Goal: Transaction & Acquisition: Purchase product/service

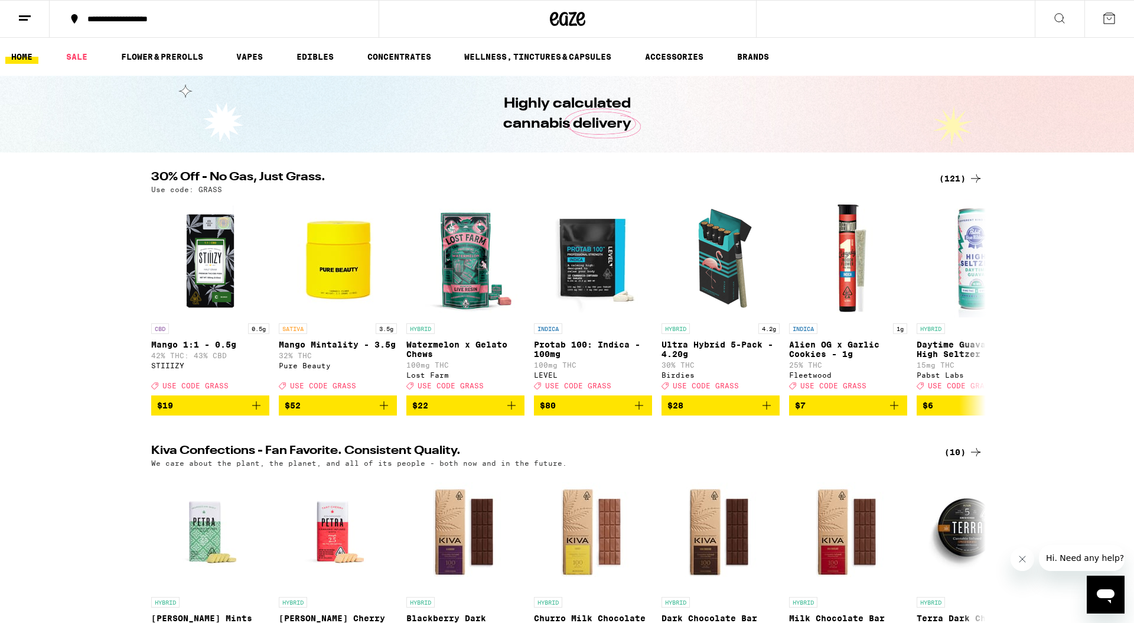
click at [87, 90] on div "Highly calculated cannabis delivery" at bounding box center [567, 114] width 1134 height 77
click at [960, 179] on div "(121)" at bounding box center [961, 178] width 44 height 14
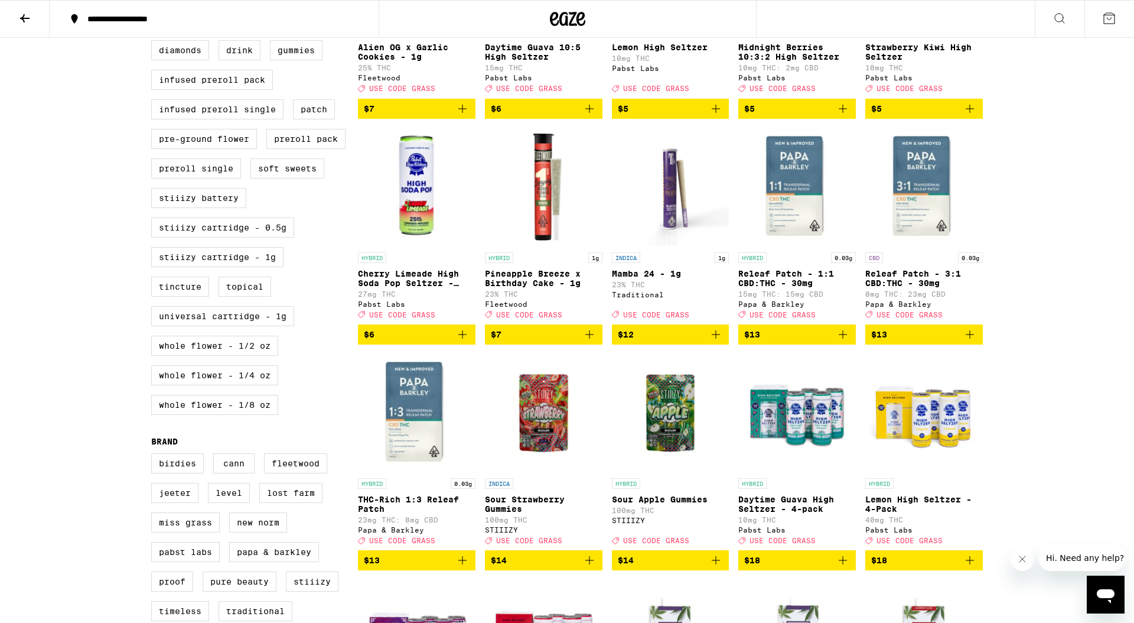
scroll to position [547, 0]
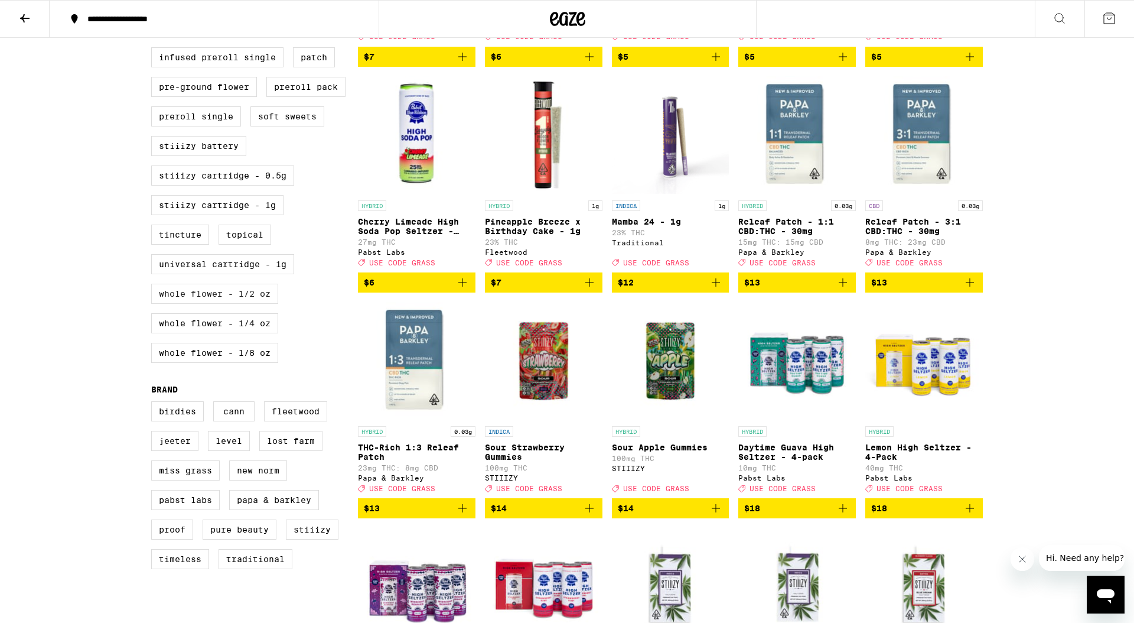
click at [257, 304] on label "Whole Flower - 1/2 oz" at bounding box center [214, 294] width 127 height 20
checkbox input "true"
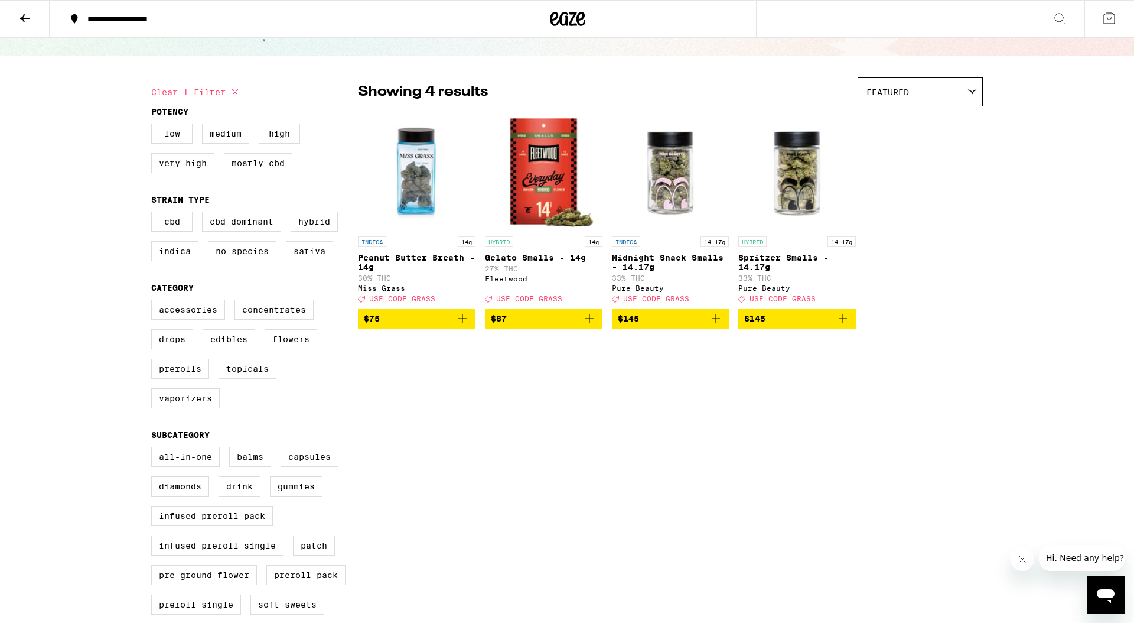
scroll to position [53, 0]
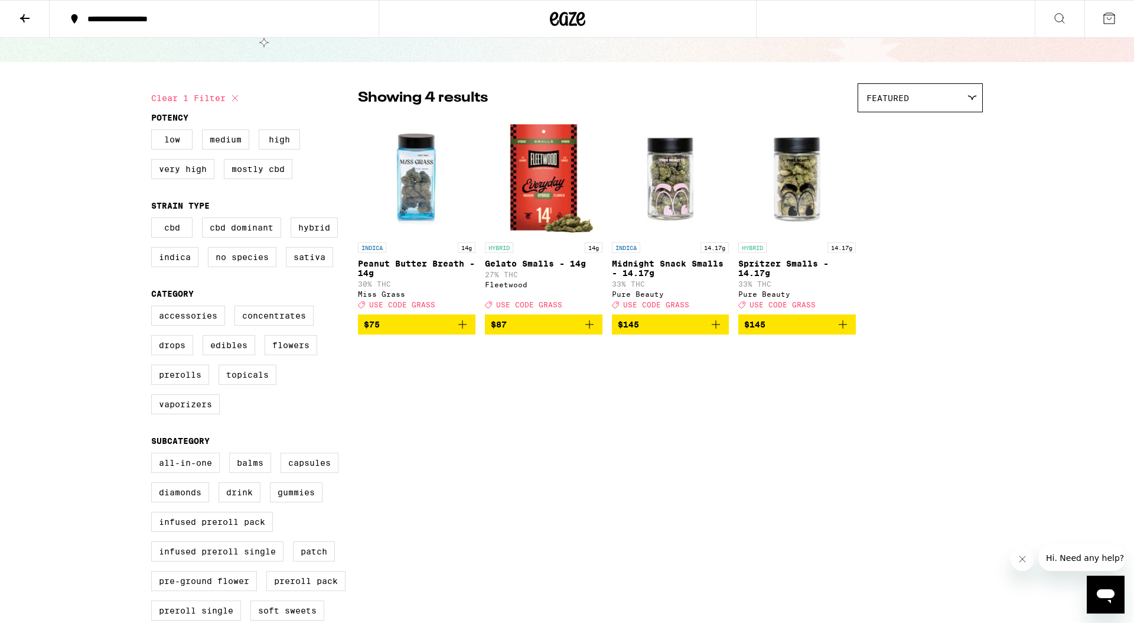
click at [463, 331] on icon "Add to bag" at bounding box center [463, 324] width 14 height 14
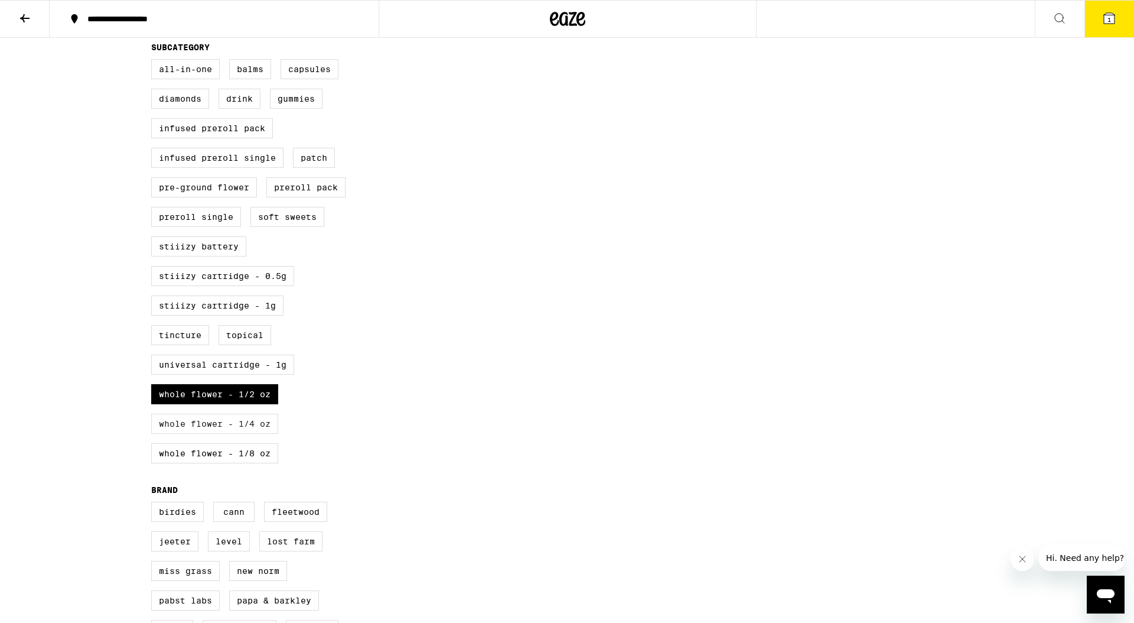
click at [266, 434] on label "Whole Flower - 1/4 oz" at bounding box center [214, 424] width 127 height 20
click at [154, 61] on input "Whole Flower - 1/4 oz" at bounding box center [154, 61] width 1 height 1
checkbox input "true"
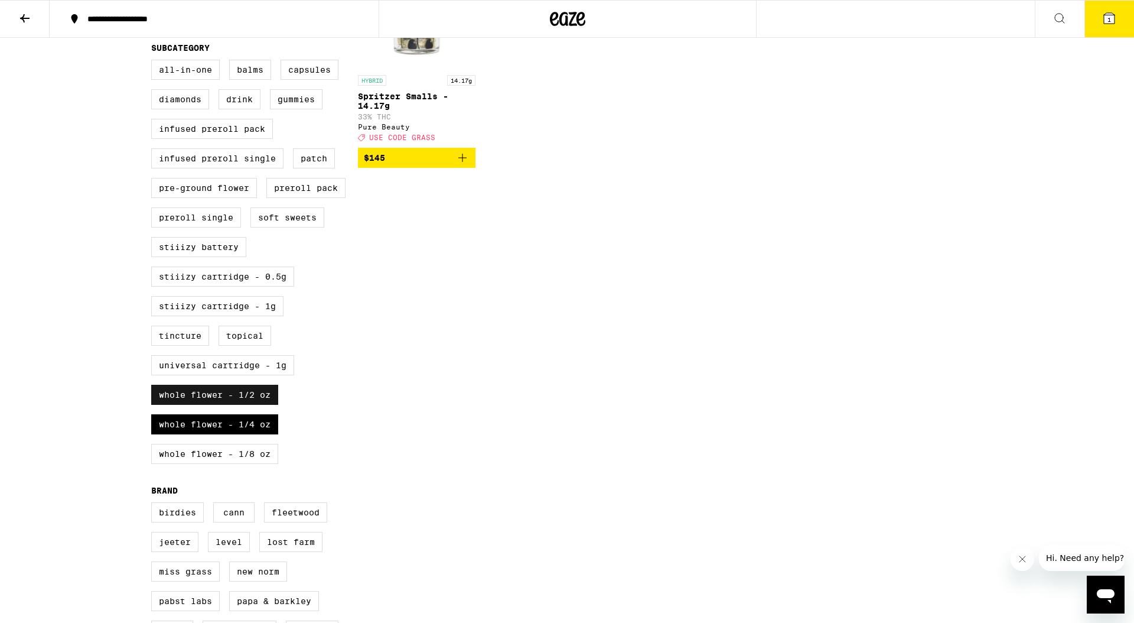
click at [262, 405] on label "Whole Flower - 1/2 oz" at bounding box center [214, 395] width 127 height 20
click at [154, 62] on input "Whole Flower - 1/2 oz" at bounding box center [154, 61] width 1 height 1
checkbox input "false"
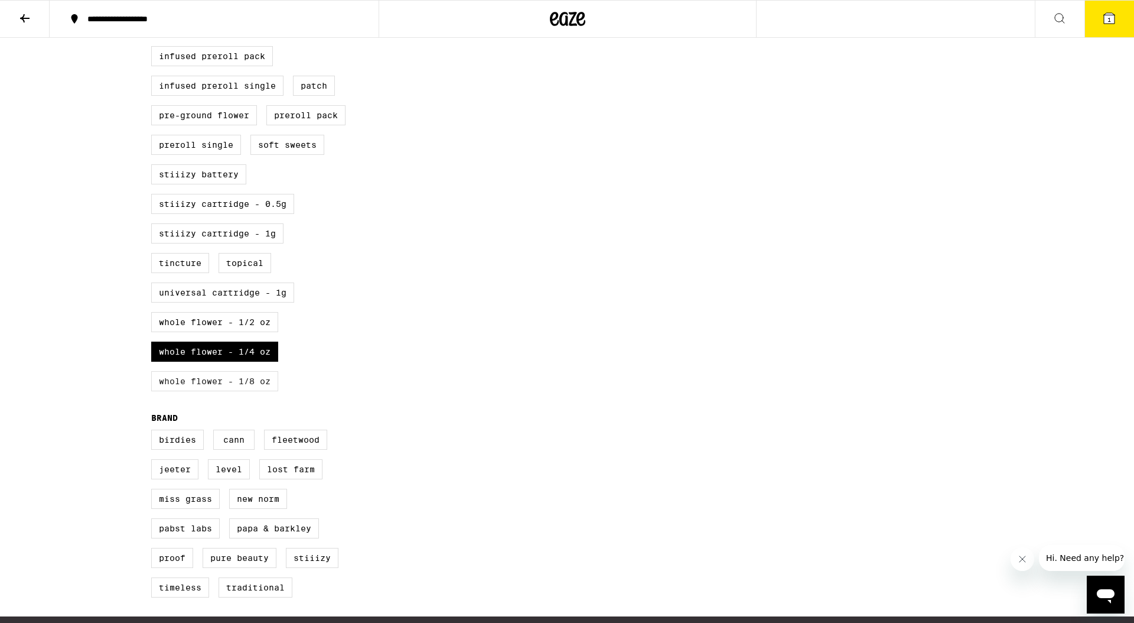
click at [235, 391] on label "Whole Flower - 1/8 oz" at bounding box center [214, 381] width 127 height 20
checkbox input "true"
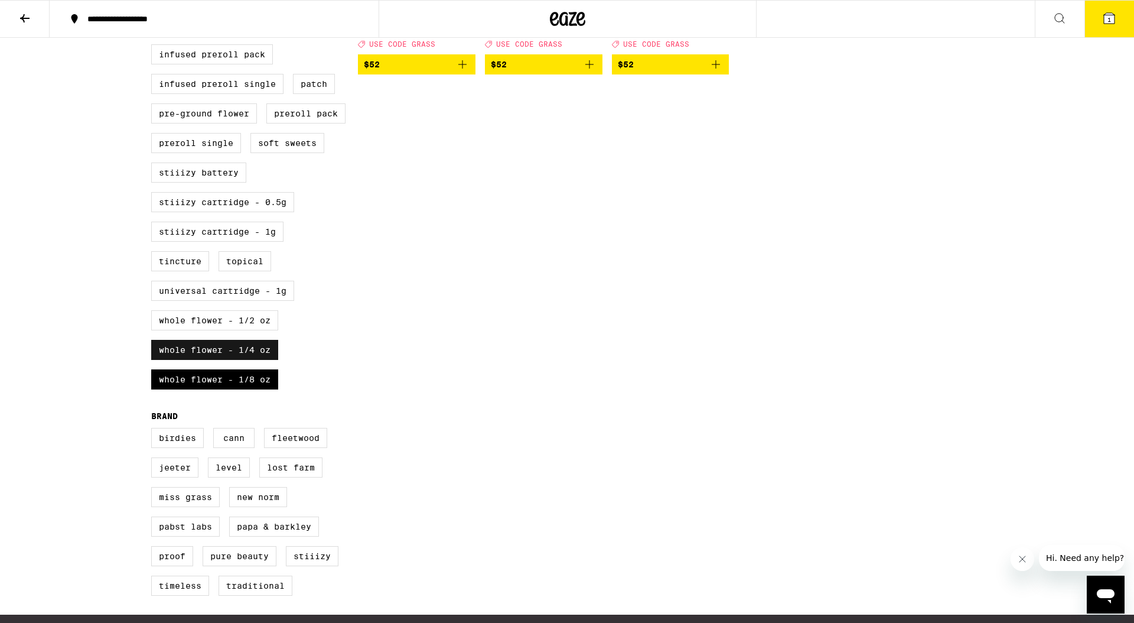
drag, startPoint x: 251, startPoint y: 379, endPoint x: 359, endPoint y: 385, distance: 108.3
click at [251, 360] on label "Whole Flower - 1/4 oz" at bounding box center [214, 350] width 127 height 20
checkbox input "false"
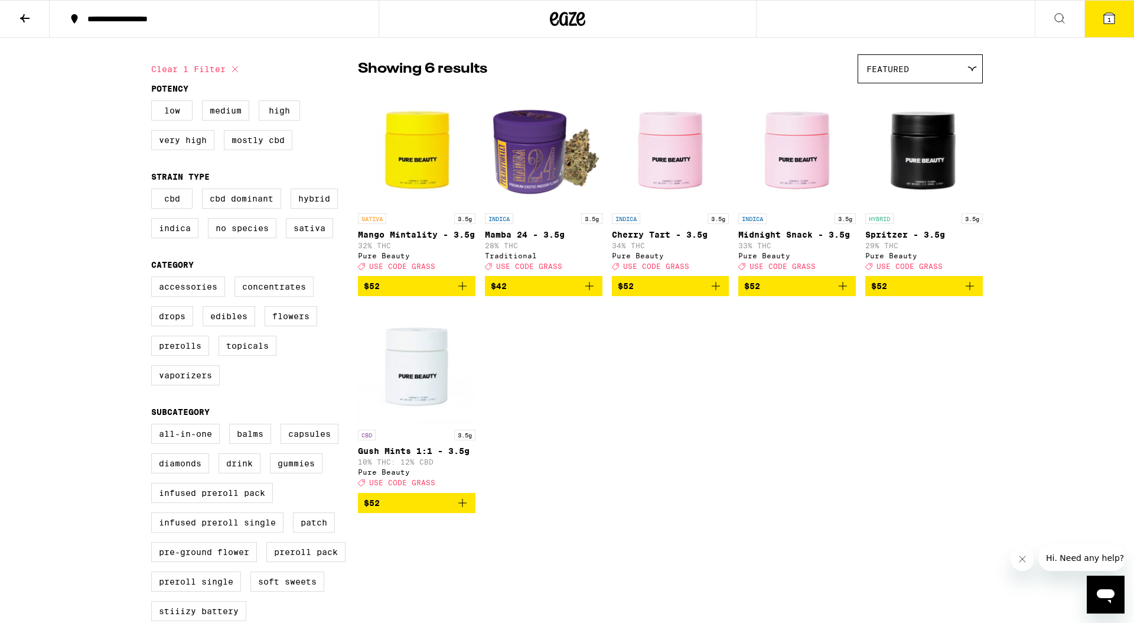
scroll to position [81, 0]
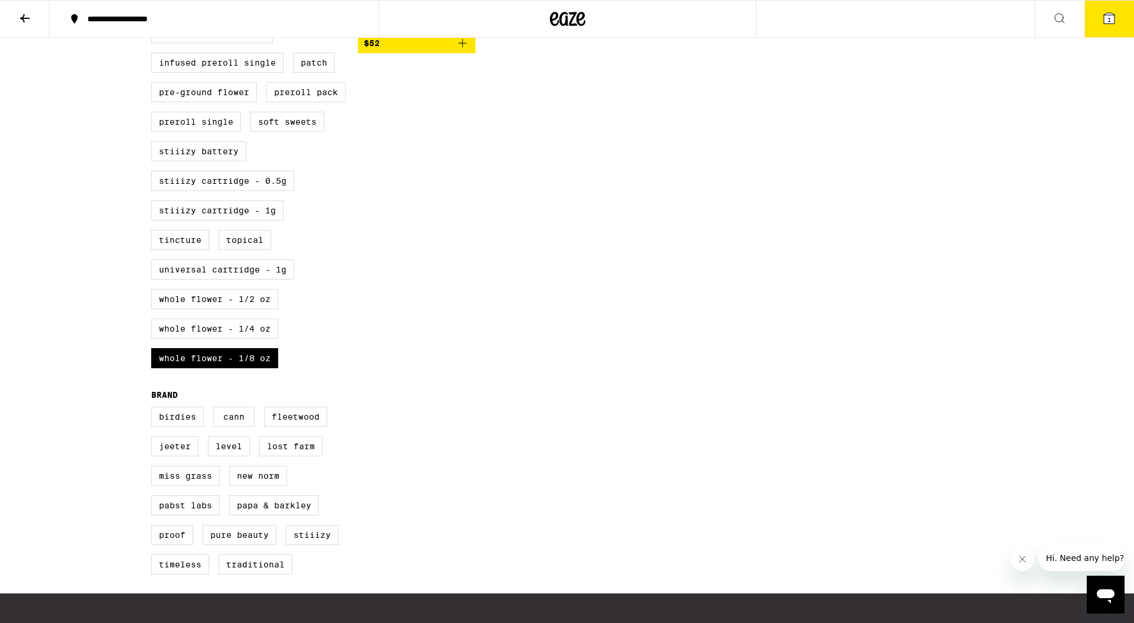
click at [245, 309] on label "Whole Flower - 1/2 oz" at bounding box center [214, 299] width 127 height 20
checkbox input "true"
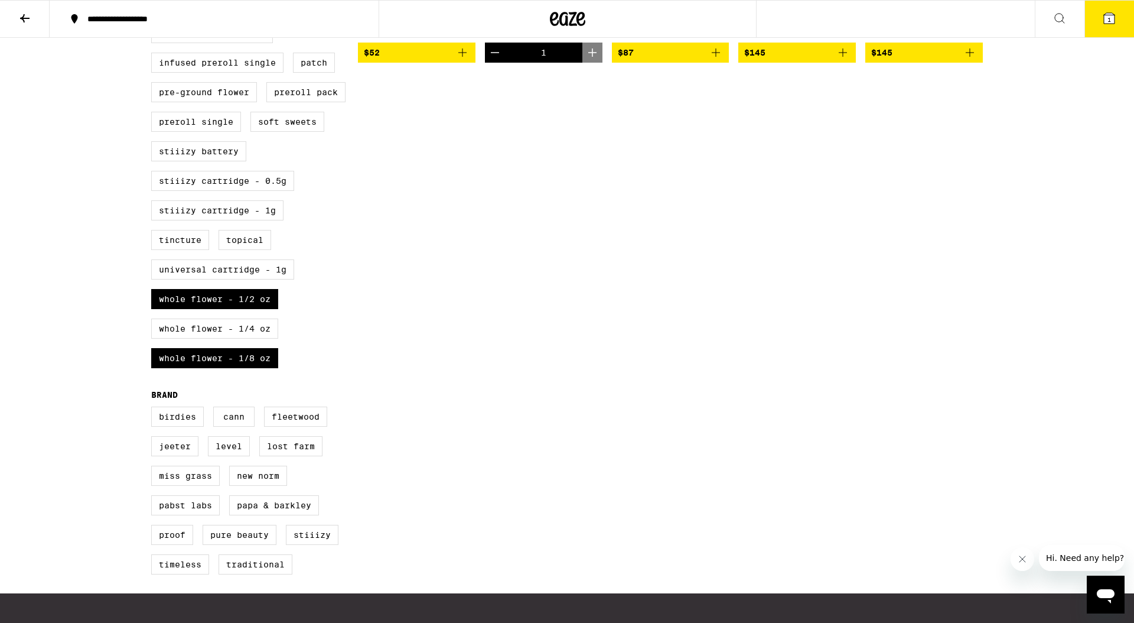
scroll to position [210, 0]
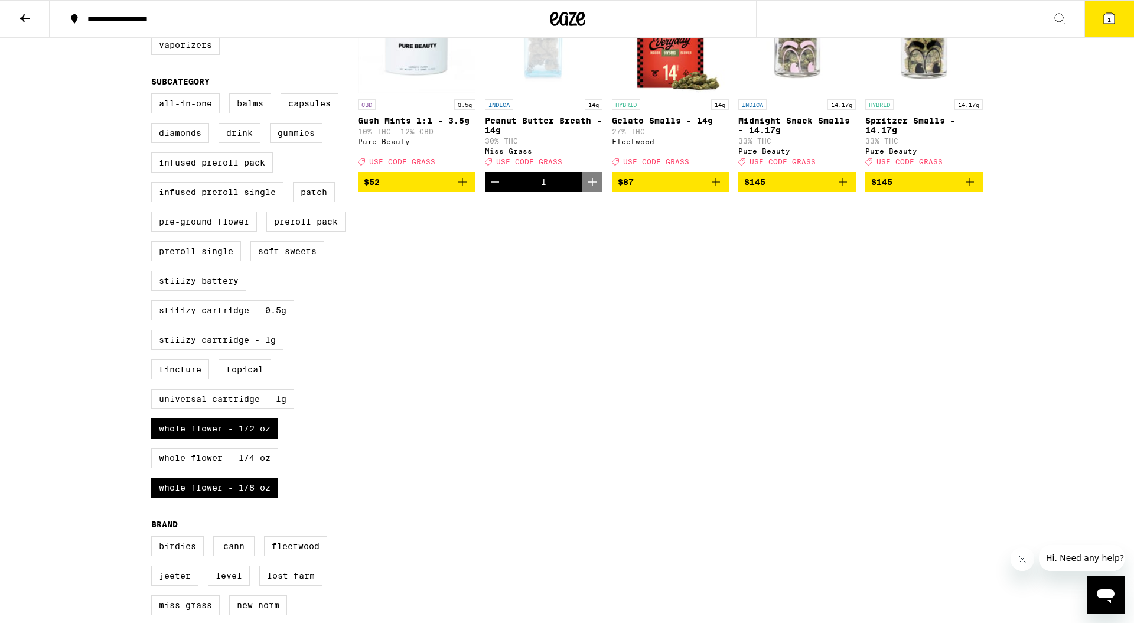
drag, startPoint x: 249, startPoint y: 524, endPoint x: 317, endPoint y: 504, distance: 70.9
click at [249, 497] on label "Whole Flower - 1/8 oz" at bounding box center [214, 487] width 127 height 20
click at [154, 96] on input "Whole Flower - 1/8 oz" at bounding box center [154, 95] width 1 height 1
checkbox input "false"
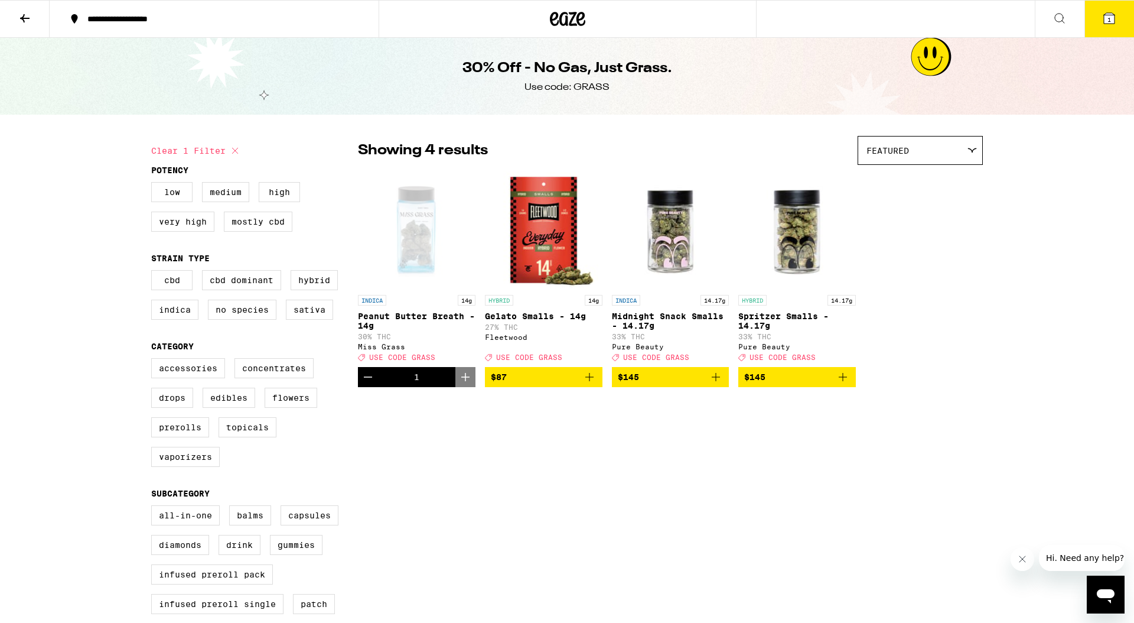
click at [30, 21] on icon at bounding box center [25, 18] width 14 height 14
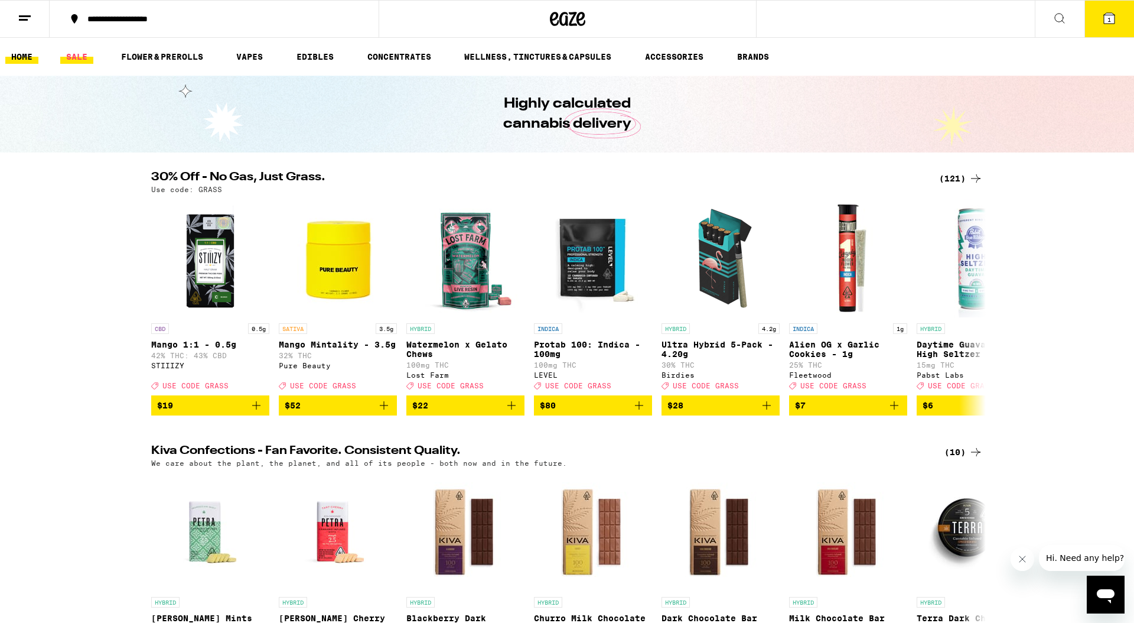
click at [71, 57] on link "SALE" at bounding box center [76, 57] width 33 height 14
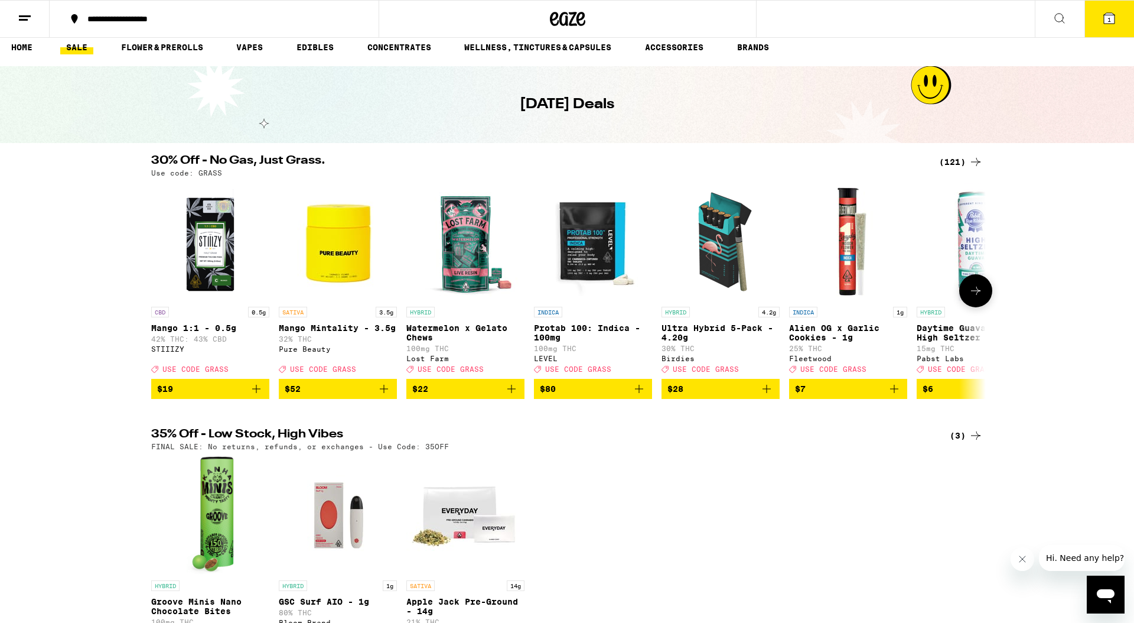
scroll to position [11, 0]
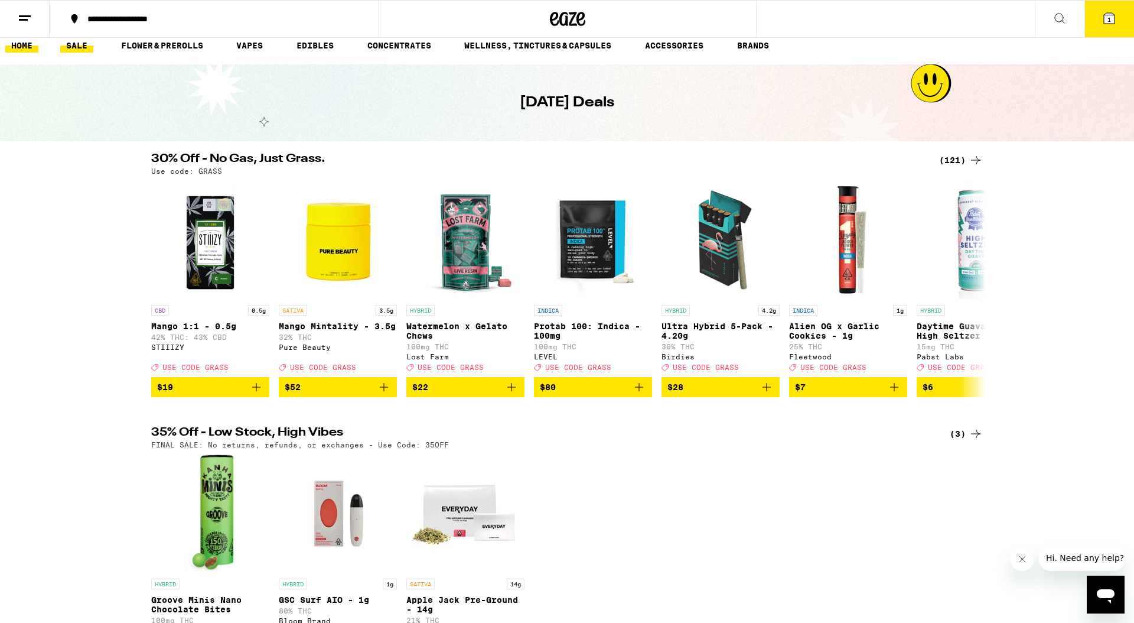
click at [25, 44] on link "HOME" at bounding box center [21, 45] width 33 height 14
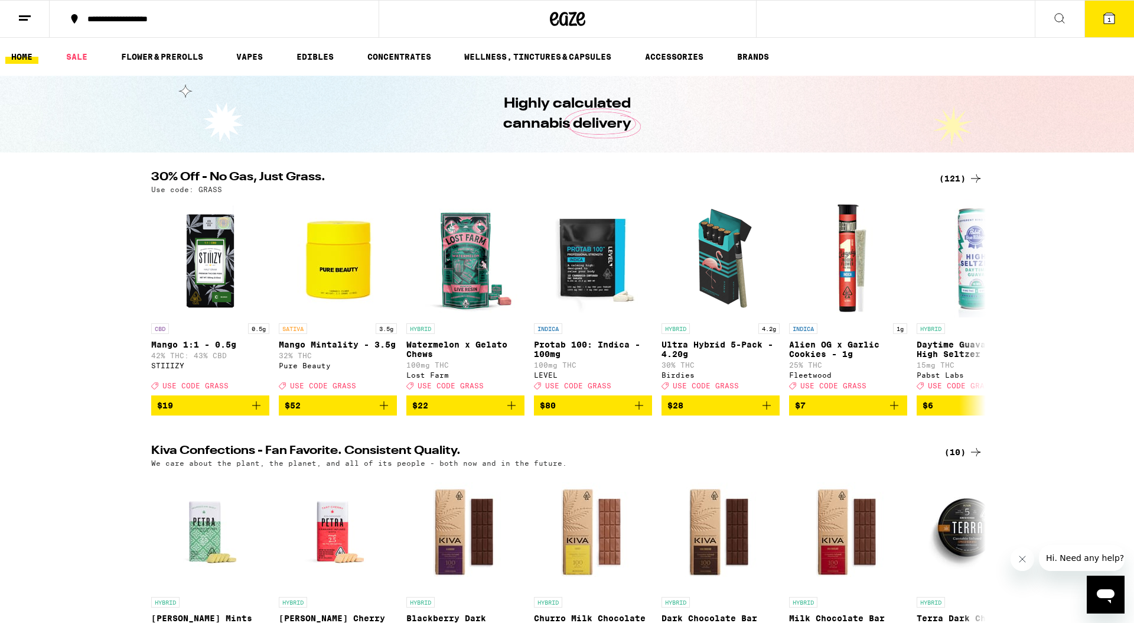
click at [951, 180] on div "(121)" at bounding box center [961, 178] width 44 height 14
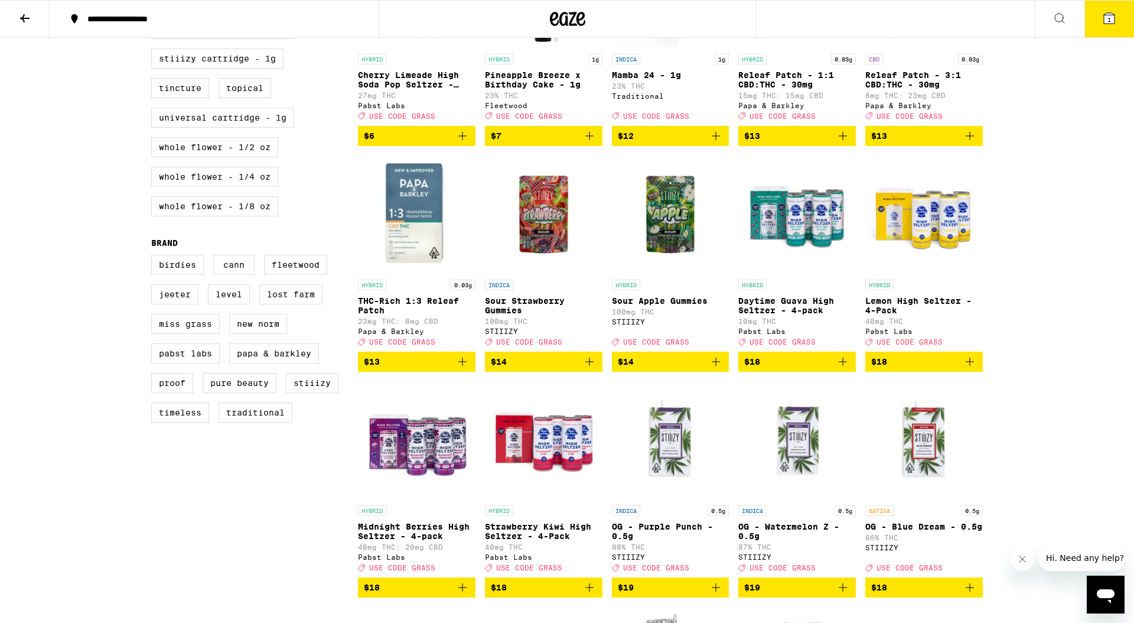
scroll to position [620, 0]
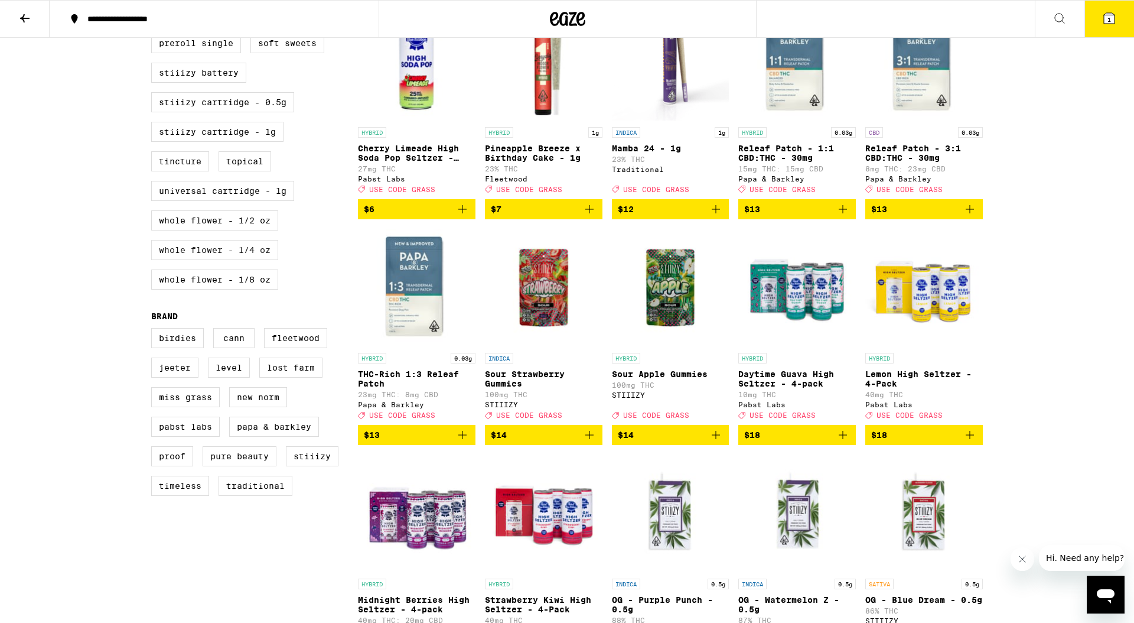
click at [245, 260] on label "Whole Flower - 1/4 oz" at bounding box center [214, 250] width 127 height 20
checkbox input "true"
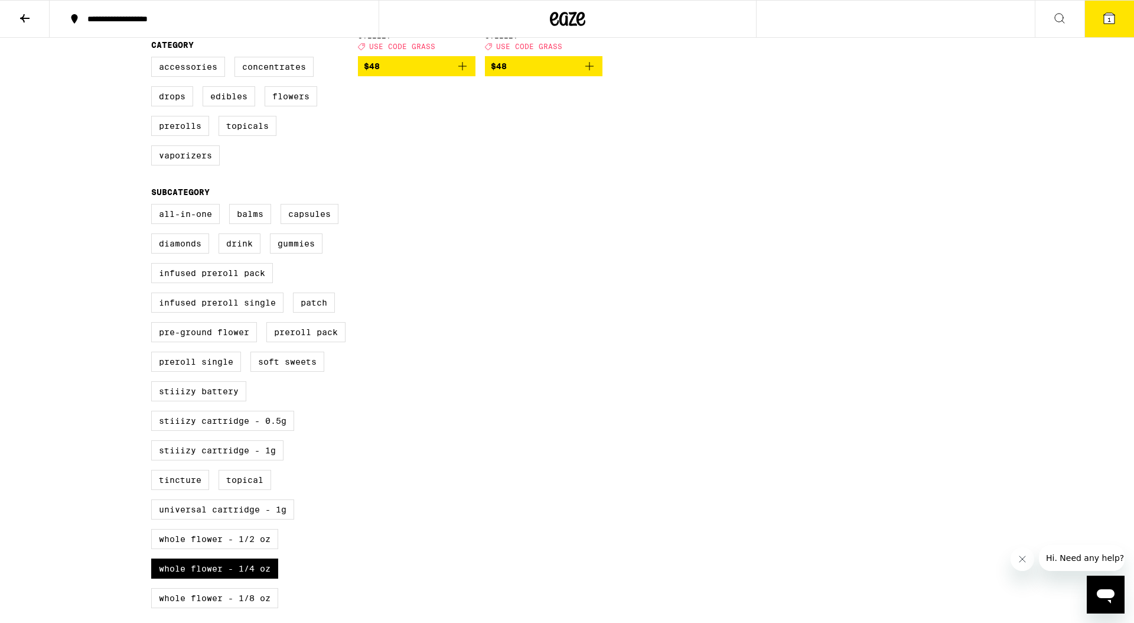
scroll to position [496, 0]
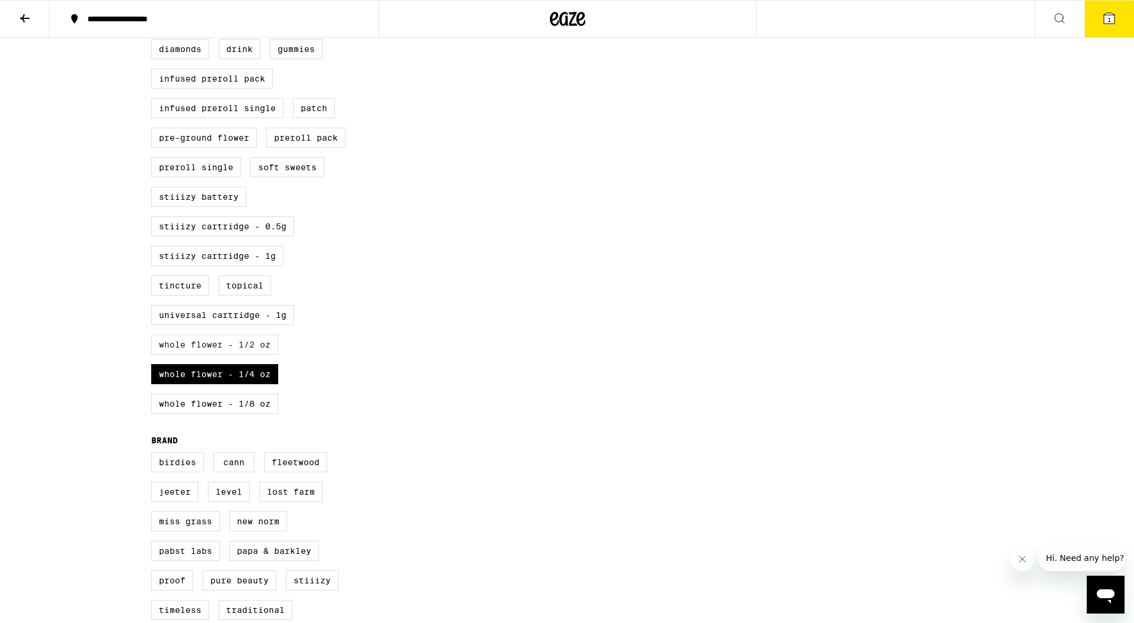
click at [252, 355] on label "Whole Flower - 1/2 oz" at bounding box center [214, 344] width 127 height 20
click at [154, 12] on input "Whole Flower - 1/2 oz" at bounding box center [154, 11] width 1 height 1
checkbox input "true"
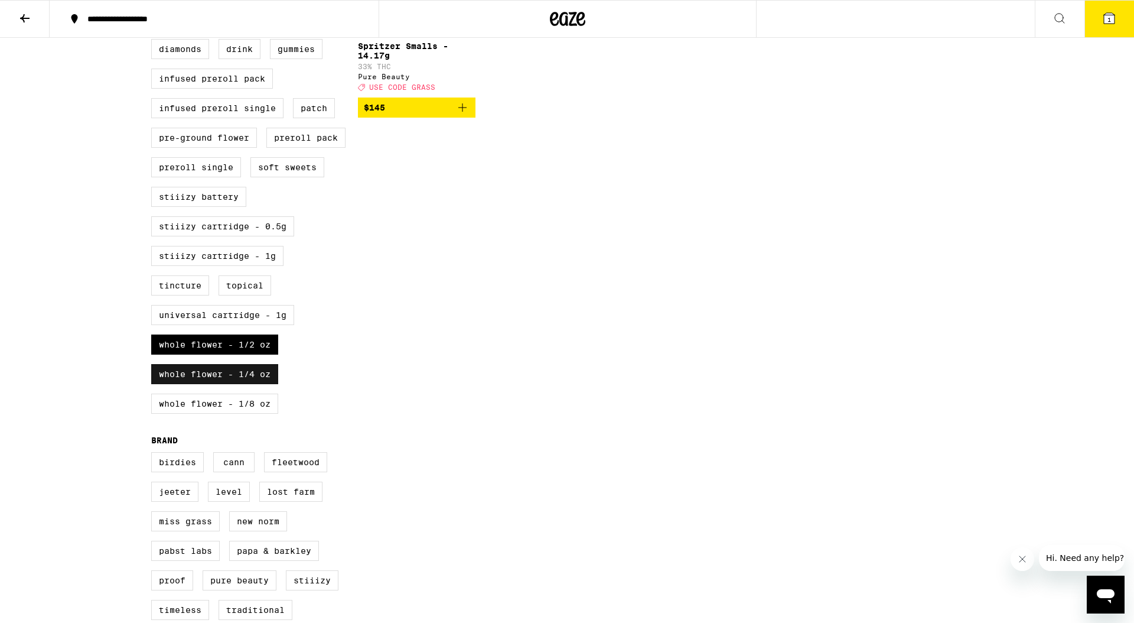
drag, startPoint x: 247, startPoint y: 399, endPoint x: 258, endPoint y: 396, distance: 11.5
click at [248, 384] on label "Whole Flower - 1/4 oz" at bounding box center [214, 374] width 127 height 20
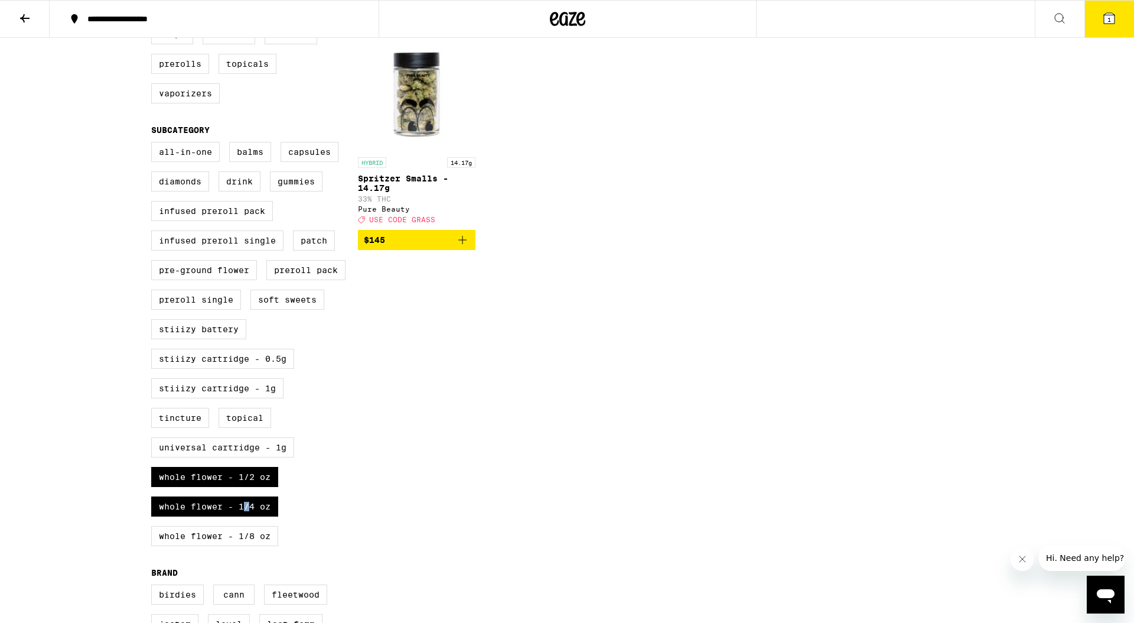
scroll to position [357, 0]
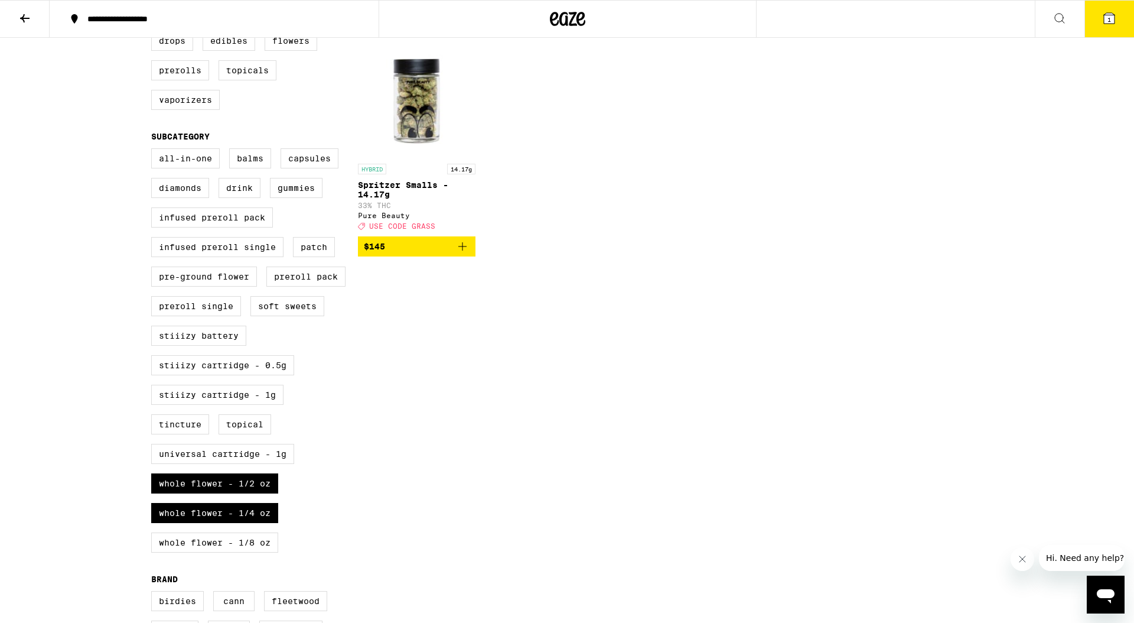
drag, startPoint x: 255, startPoint y: 543, endPoint x: 292, endPoint y: 547, distance: 37.4
click at [255, 523] on label "Whole Flower - 1/4 oz" at bounding box center [214, 513] width 127 height 20
click at [154, 151] on input "Whole Flower - 1/4 oz" at bounding box center [154, 150] width 1 height 1
checkbox input "false"
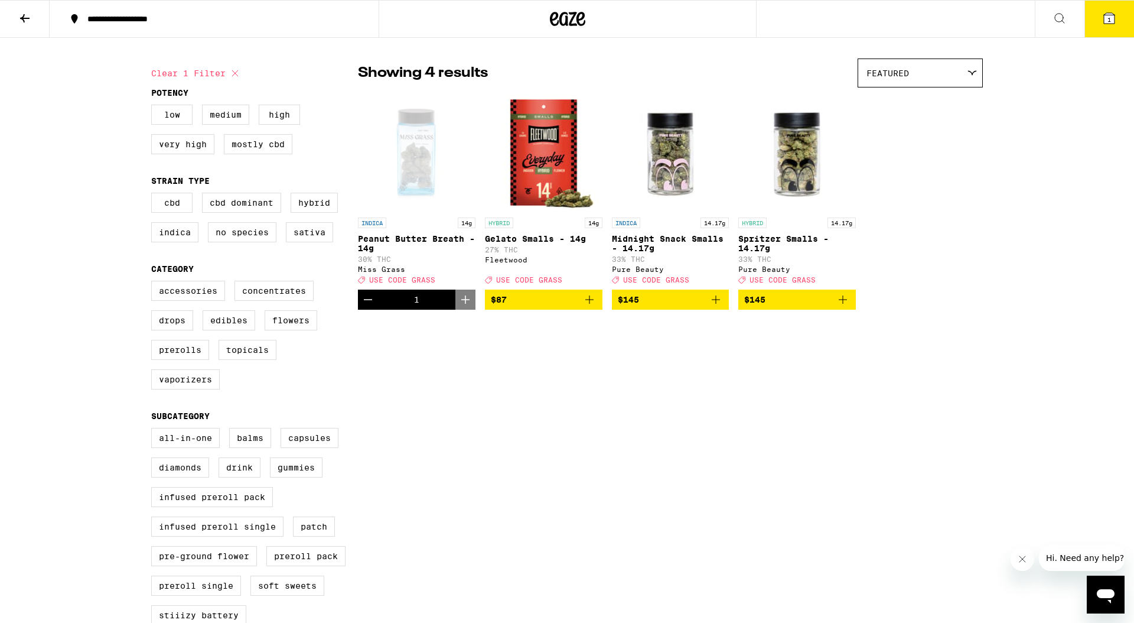
scroll to position [78, 0]
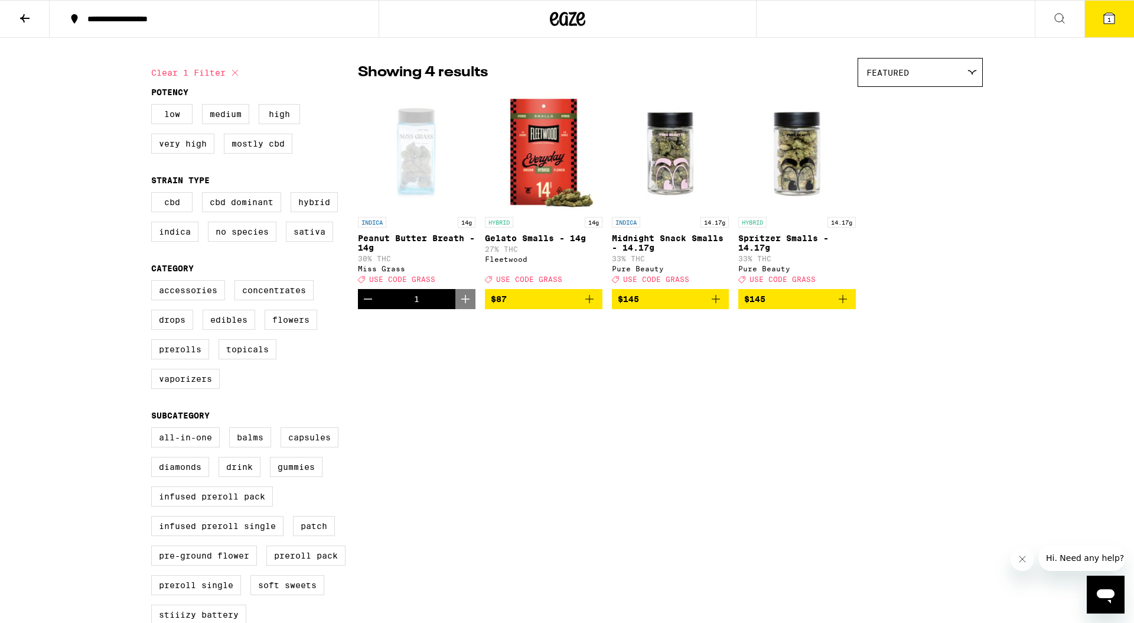
click at [586, 355] on div "Clear 1 filter Potency Low Medium High Very High Mostly CBD Strain Type CBD CBD…" at bounding box center [567, 552] width 851 height 1008
click at [591, 303] on icon "Add to bag" at bounding box center [590, 299] width 8 height 8
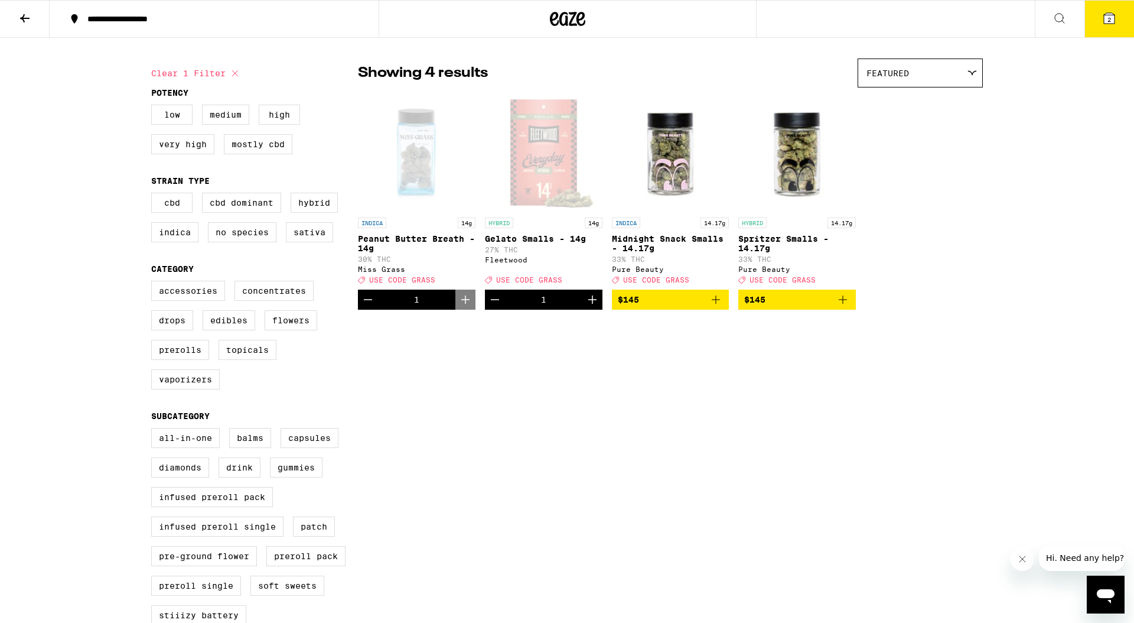
scroll to position [77, 0]
click at [1107, 25] on icon at bounding box center [1110, 18] width 14 height 14
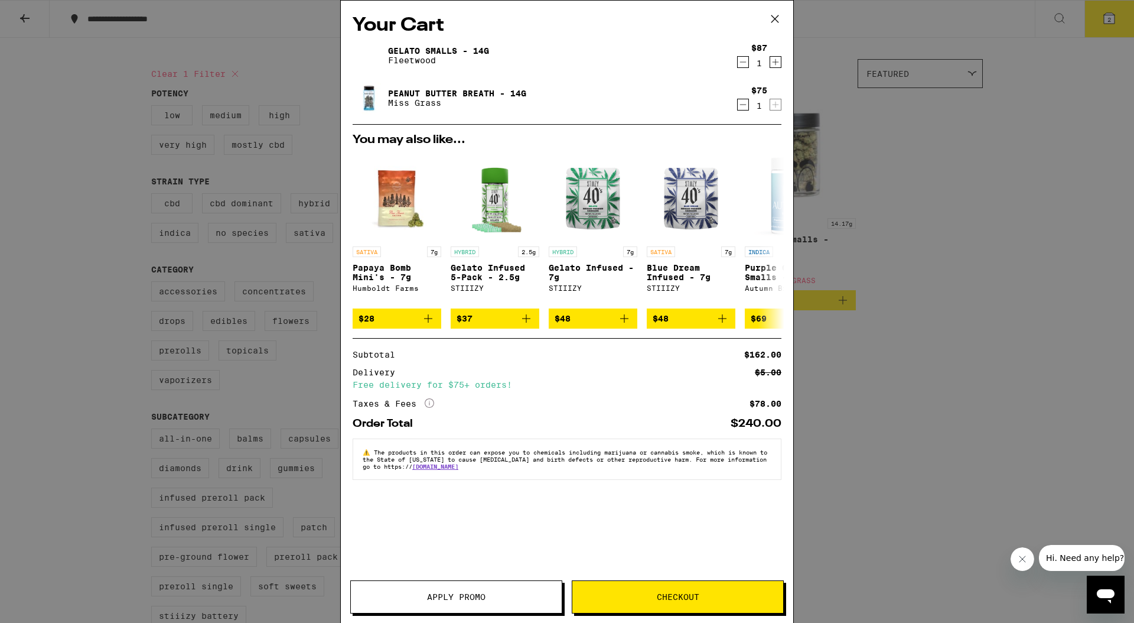
click at [505, 605] on button "Apply Promo" at bounding box center [456, 596] width 212 height 33
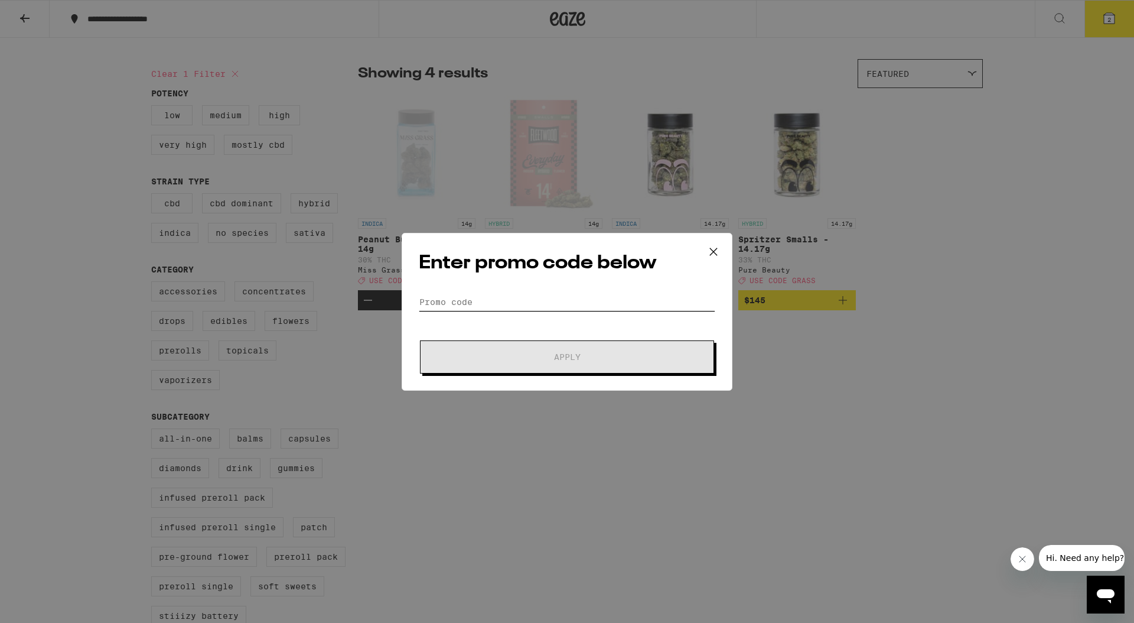
click at [474, 310] on form "Promo Code Apply" at bounding box center [567, 333] width 297 height 80
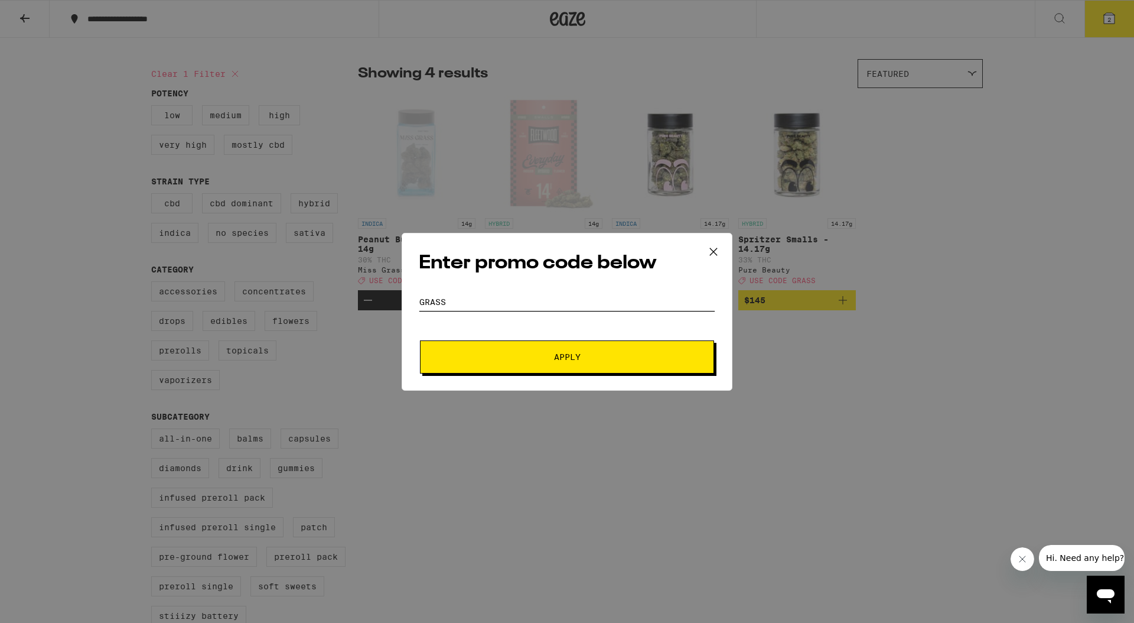
type input "grass"
click at [591, 356] on span "Apply" at bounding box center [567, 357] width 213 height 8
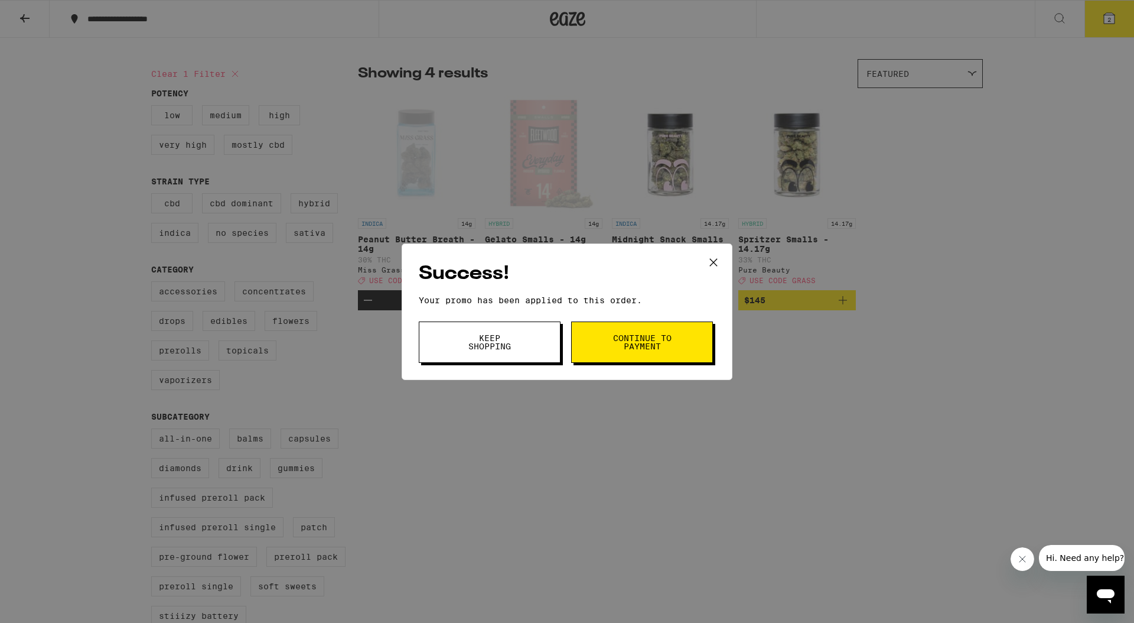
click at [643, 356] on button "Continue to payment" at bounding box center [642, 341] width 142 height 41
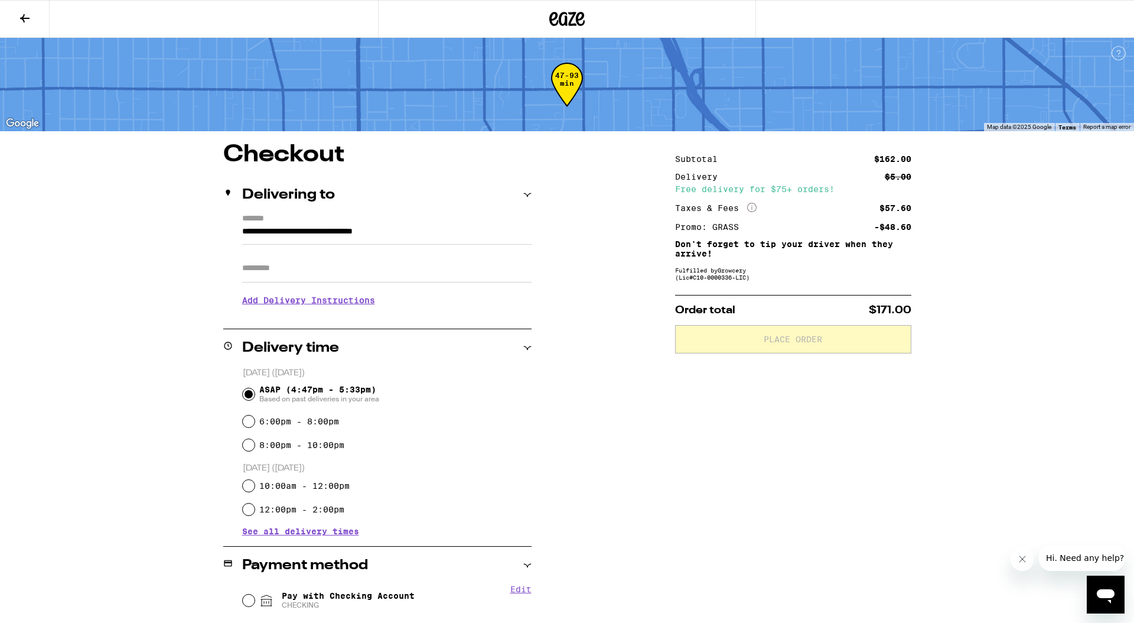
click at [298, 262] on input "Apt/Suite" at bounding box center [387, 268] width 290 height 28
type input "****"
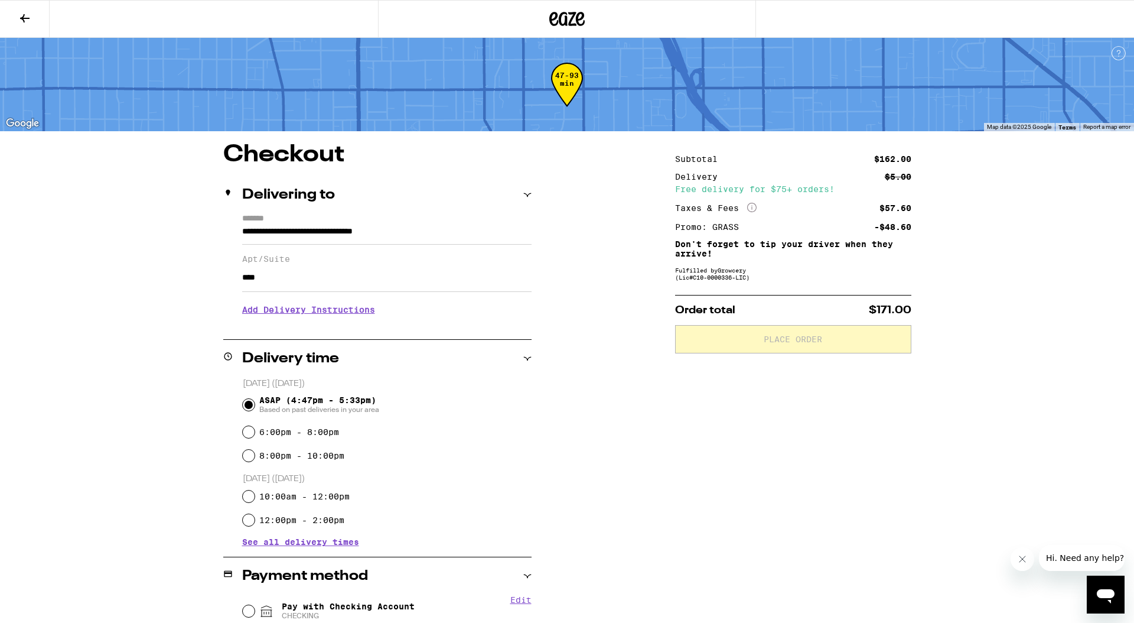
click at [616, 425] on div "**********" at bounding box center [567, 481] width 851 height 676
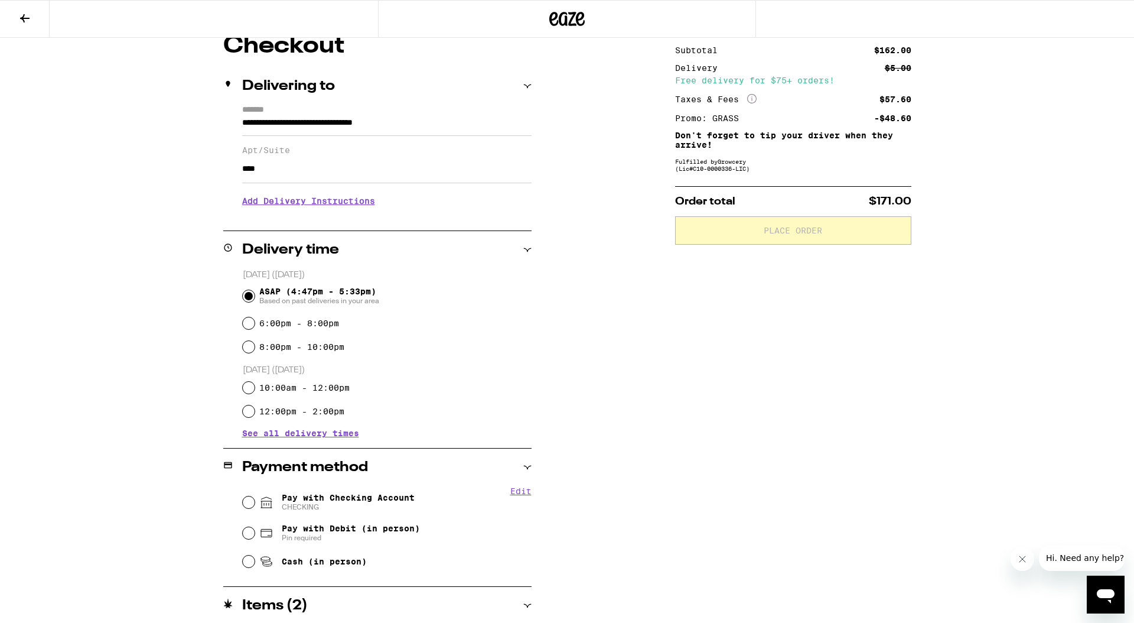
scroll to position [112, 0]
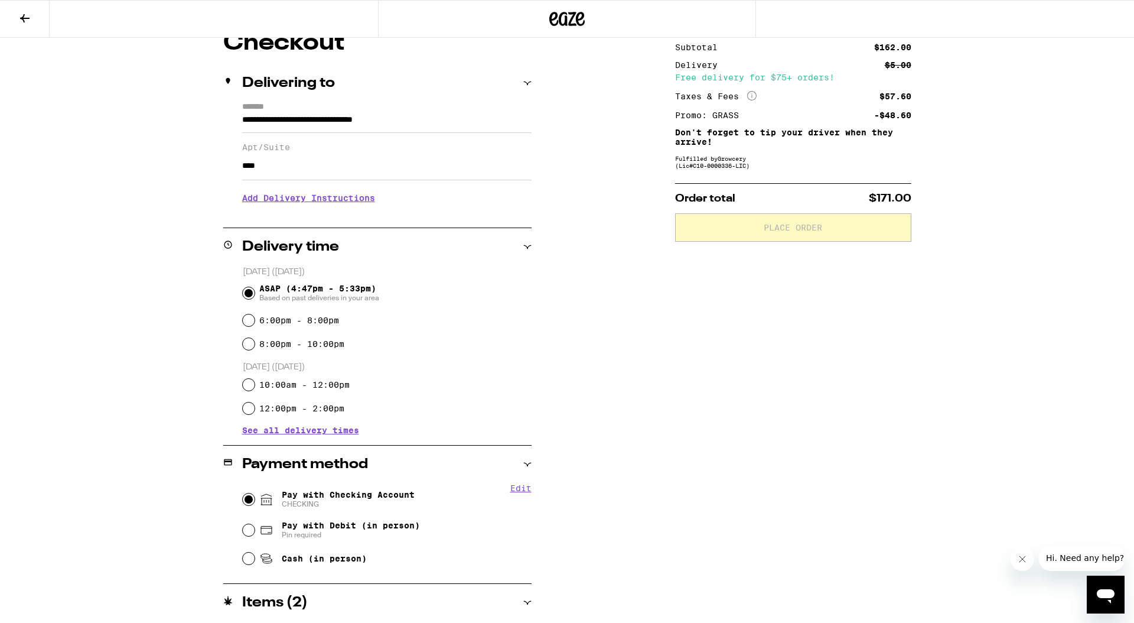
click at [246, 500] on input "Pay with Checking Account CHECKING" at bounding box center [249, 499] width 12 height 12
radio input "true"
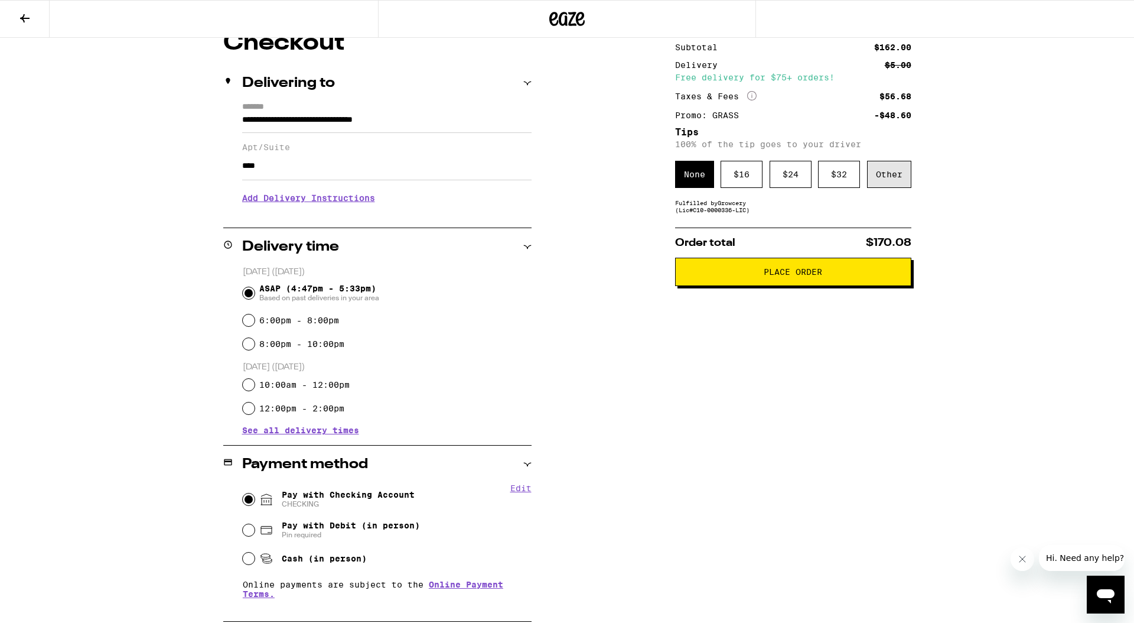
click at [896, 178] on div "Other" at bounding box center [889, 174] width 44 height 27
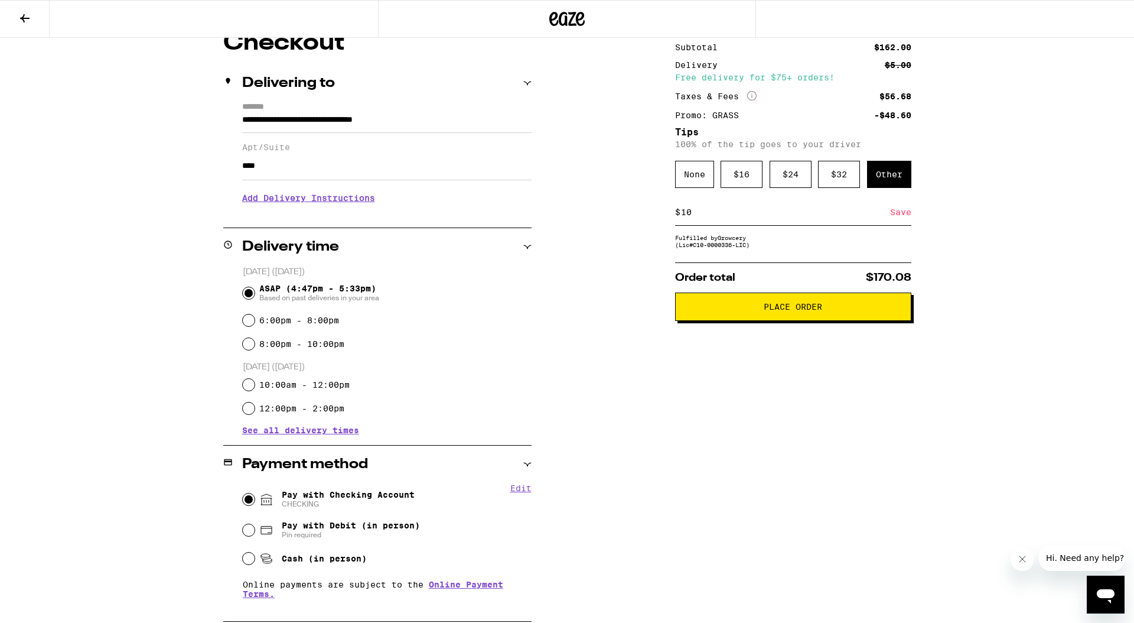
type input "10"
click at [905, 213] on div "Save" at bounding box center [900, 212] width 21 height 26
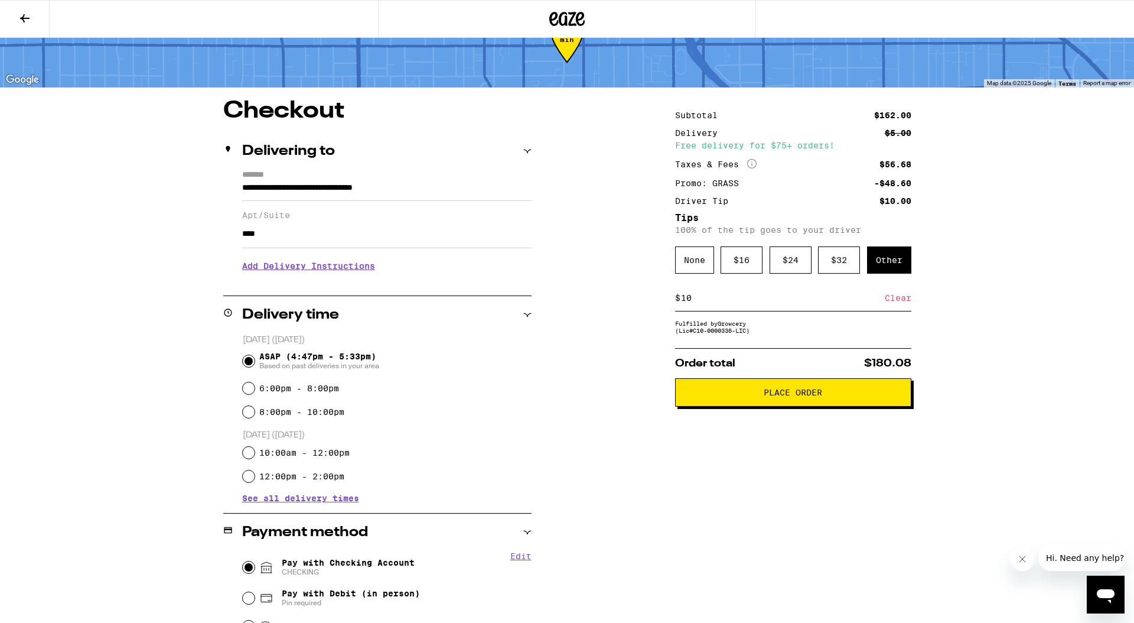
scroll to position [0, 0]
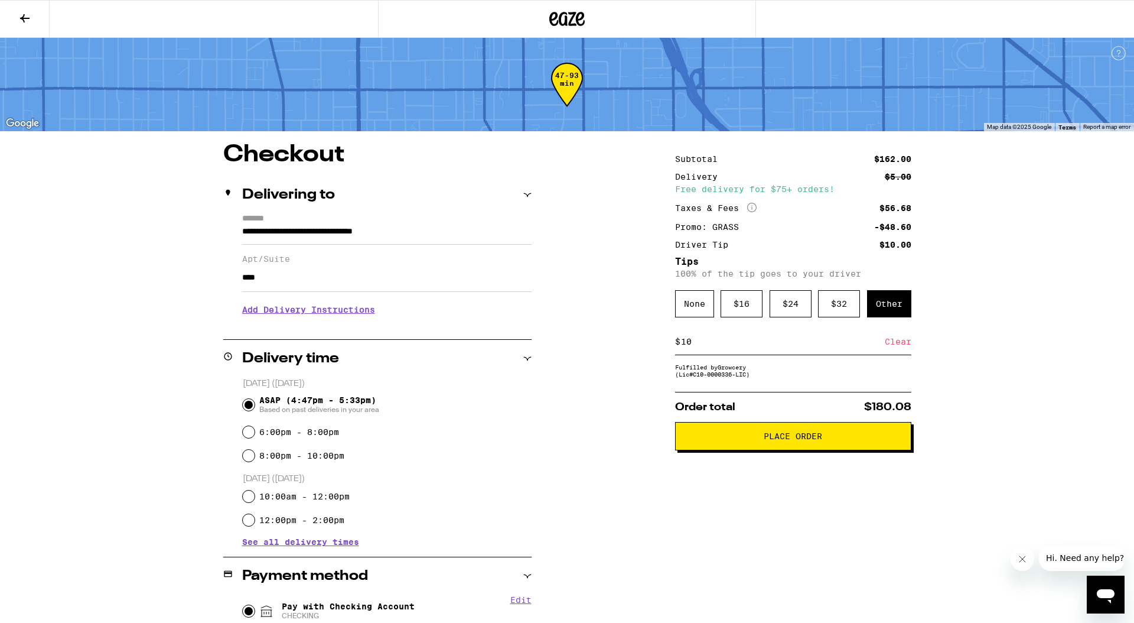
click at [795, 440] on span "Place Order" at bounding box center [793, 436] width 58 height 8
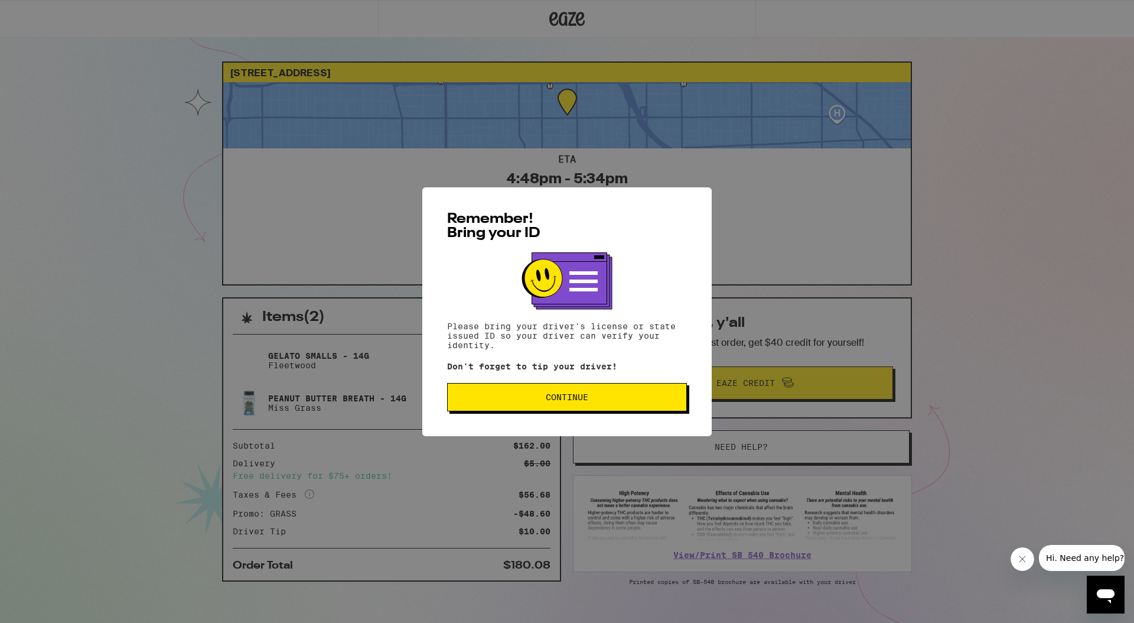
click at [595, 395] on span "Continue" at bounding box center [567, 397] width 220 height 8
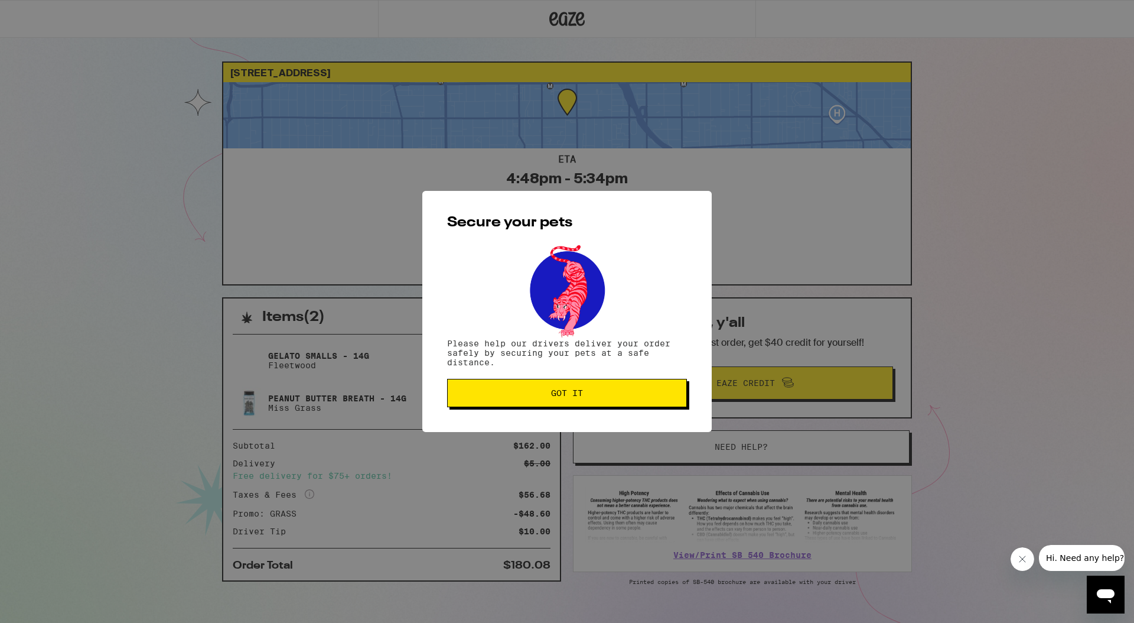
click at [595, 395] on span "Got it" at bounding box center [567, 393] width 220 height 8
